Goal: Information Seeking & Learning: Learn about a topic

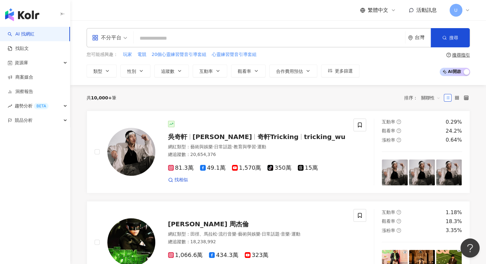
click at [101, 99] on span "10,000+" at bounding box center [101, 97] width 21 height 5
click at [165, 95] on div "共 10,000+ 筆 排序： 關聯性" at bounding box center [279, 98] width 384 height 10
click at [167, 100] on div "共 10,000+ 筆 排序： 關聯性" at bounding box center [279, 98] width 384 height 10
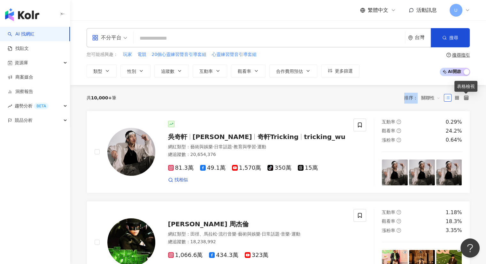
drag, startPoint x: 468, startPoint y: 96, endPoint x: 476, endPoint y: 104, distance: 11.6
click at [380, 17] on div "繁體中文 活動訊息 U" at bounding box center [279, 10] width 384 height 20
click at [383, 12] on span "繁體中文" at bounding box center [378, 10] width 20 height 7
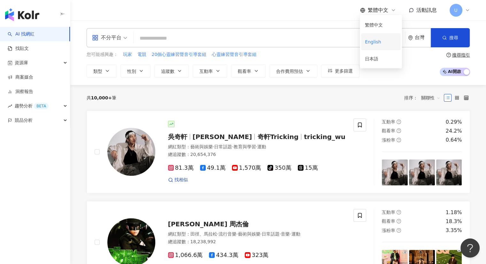
click at [376, 42] on div "English" at bounding box center [381, 41] width 32 height 11
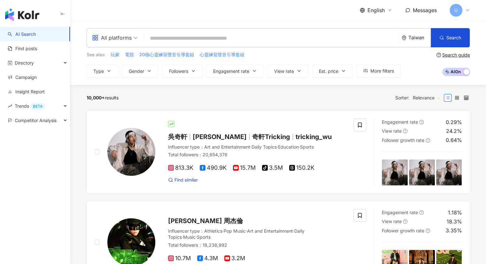
click at [429, 94] on span "Relevance" at bounding box center [427, 98] width 28 height 10
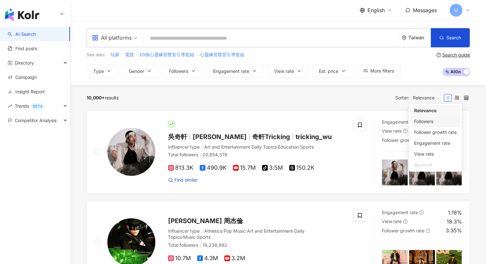
click at [370, 99] on div "10,000+ results Sorter: Relevance" at bounding box center [279, 98] width 384 height 10
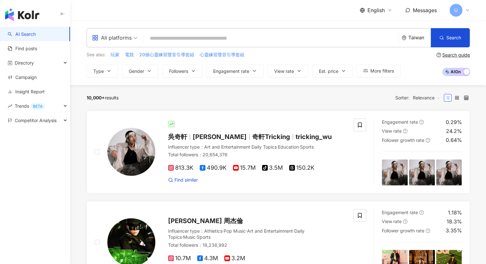
drag, startPoint x: 91, startPoint y: 101, endPoint x: 101, endPoint y: 97, distance: 11.0
click at [150, 102] on div "10,000+ results Sorter: Relevance" at bounding box center [279, 98] width 384 height 10
drag, startPoint x: 104, startPoint y: 83, endPoint x: 88, endPoint y: 102, distance: 24.3
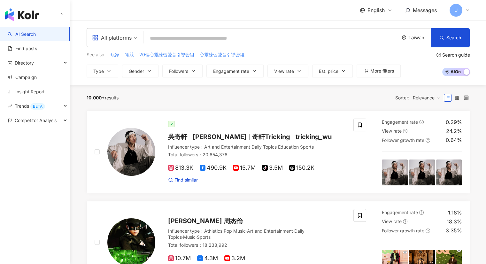
click at [185, 101] on div "10,000+ results Sorter: Relevance" at bounding box center [279, 98] width 384 height 10
click at [161, 40] on input "search" at bounding box center [271, 38] width 250 height 12
click at [107, 72] on icon "button" at bounding box center [109, 70] width 5 height 5
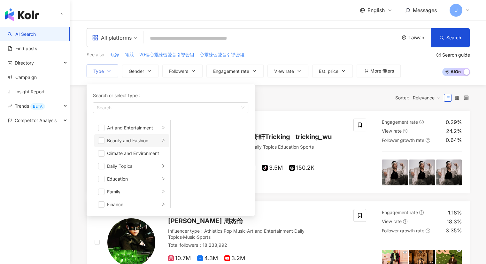
click at [105, 142] on li "Beauty and Fashion" at bounding box center [131, 140] width 75 height 13
click at [97, 142] on li "Beauty and Fashion" at bounding box center [131, 140] width 75 height 13
click at [100, 140] on span "button" at bounding box center [101, 141] width 6 height 6
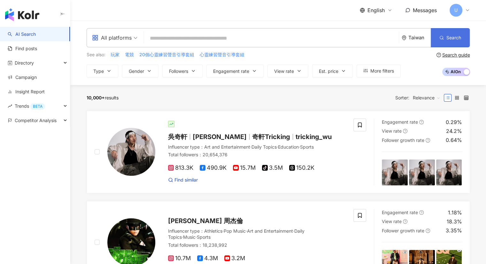
click at [446, 41] on button "Search" at bounding box center [450, 37] width 39 height 19
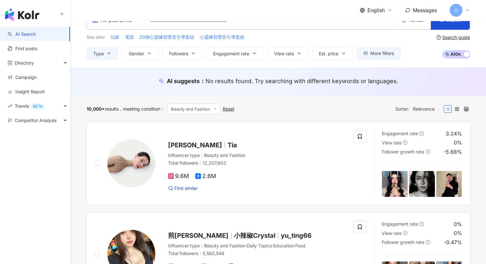
scroll to position [32, 0]
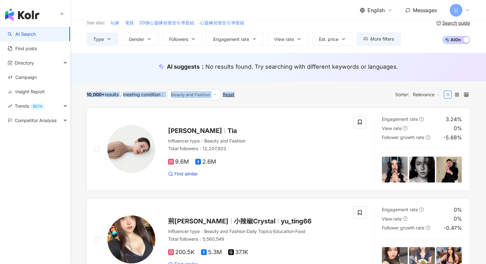
drag, startPoint x: 131, startPoint y: 95, endPoint x: 261, endPoint y: 99, distance: 129.9
click at [287, 98] on div "10,000+ results meeting condition ： Beauty and Fashion Reset Sorter: Relevance" at bounding box center [279, 94] width 384 height 11
drag, startPoint x: 394, startPoint y: 94, endPoint x: 408, endPoint y: 101, distance: 16.2
click at [409, 101] on div "10,000+ results meeting condition ： Beauty and Fashion Reset Sorter: Relevance" at bounding box center [279, 95] width 384 height 26
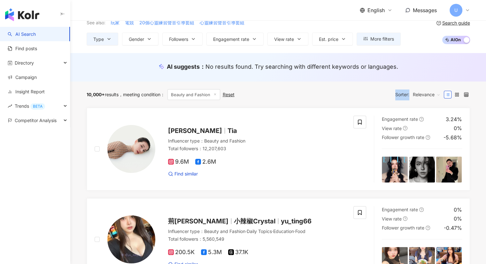
click at [367, 97] on div "10,000+ results meeting condition ： Beauty and Fashion Reset Sorter: Relevance" at bounding box center [279, 94] width 384 height 11
drag, startPoint x: 372, startPoint y: 11, endPoint x: 374, endPoint y: 14, distance: 4.4
click at [372, 11] on span "English" at bounding box center [376, 10] width 17 height 7
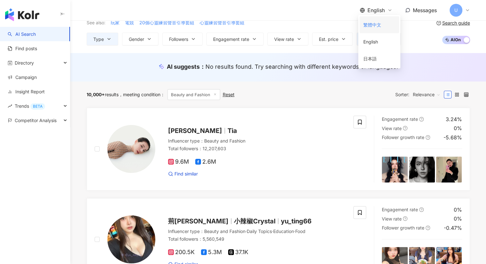
click at [384, 24] on div "繁體中文" at bounding box center [380, 24] width 32 height 11
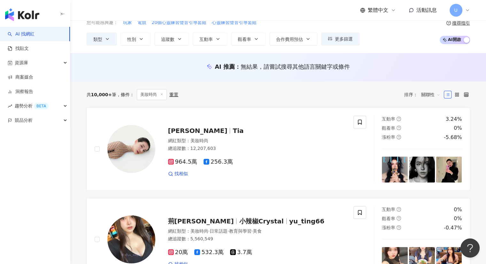
click at [380, 12] on span "繁體中文" at bounding box center [378, 10] width 20 height 7
click at [384, 40] on div "English" at bounding box center [381, 41] width 32 height 11
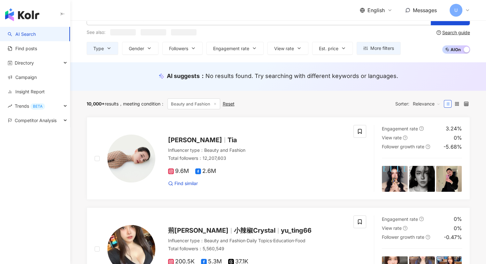
scroll to position [0, 0]
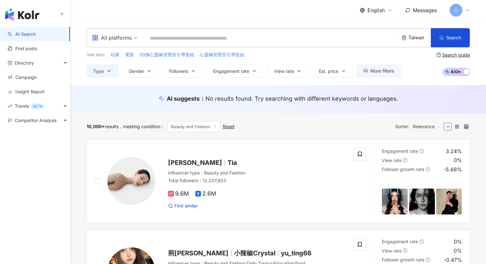
click at [434, 126] on span "Relevance" at bounding box center [427, 127] width 28 height 10
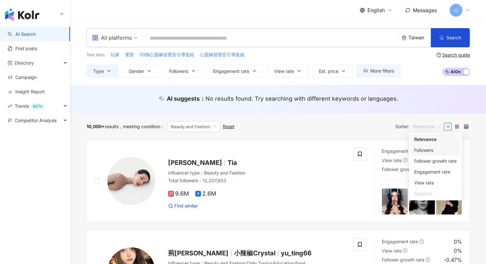
click at [377, 11] on span "English" at bounding box center [376, 10] width 17 height 7
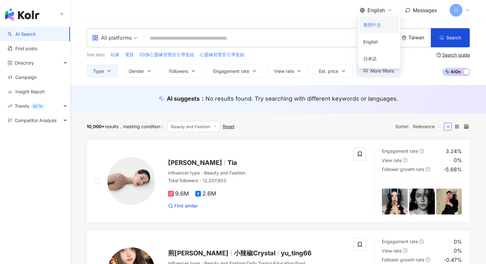
click at [380, 26] on div "繁體中文" at bounding box center [380, 24] width 32 height 11
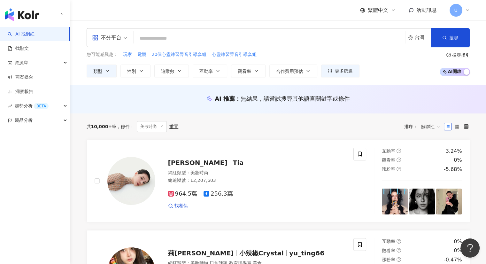
click at [430, 127] on span "關聯性" at bounding box center [431, 127] width 19 height 10
click at [384, 14] on div "繁體中文 活動訊息 U" at bounding box center [415, 10] width 110 height 13
click at [381, 11] on span "繁體中文" at bounding box center [378, 10] width 20 height 7
click at [383, 43] on div "English" at bounding box center [381, 41] width 32 height 11
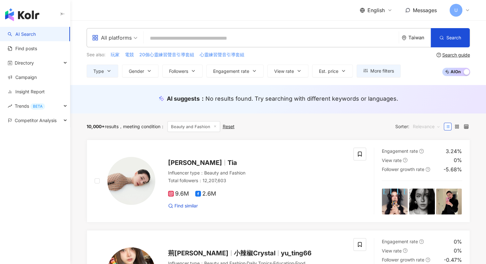
drag, startPoint x: 425, startPoint y: 126, endPoint x: 443, endPoint y: 126, distance: 17.9
click at [425, 126] on span "Relevance" at bounding box center [427, 127] width 28 height 10
drag, startPoint x: 430, startPoint y: 126, endPoint x: 426, endPoint y: 117, distance: 9.9
click at [430, 126] on span "Relevance" at bounding box center [427, 127] width 28 height 10
click at [375, 15] on div "English Messages U" at bounding box center [415, 10] width 110 height 13
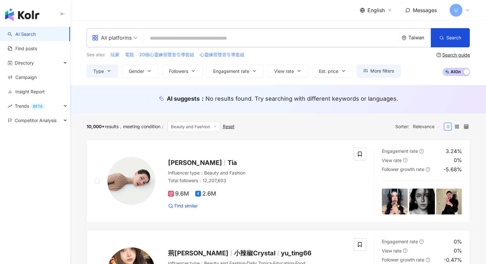
click at [375, 13] on span "English" at bounding box center [376, 10] width 17 height 7
click at [378, 27] on div "繁體中文" at bounding box center [380, 24] width 32 height 11
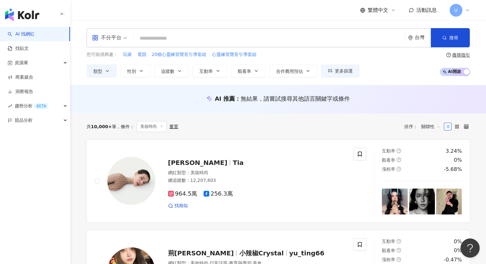
click at [437, 124] on span "關聯性" at bounding box center [431, 127] width 19 height 10
